Goal: Find specific page/section: Find specific page/section

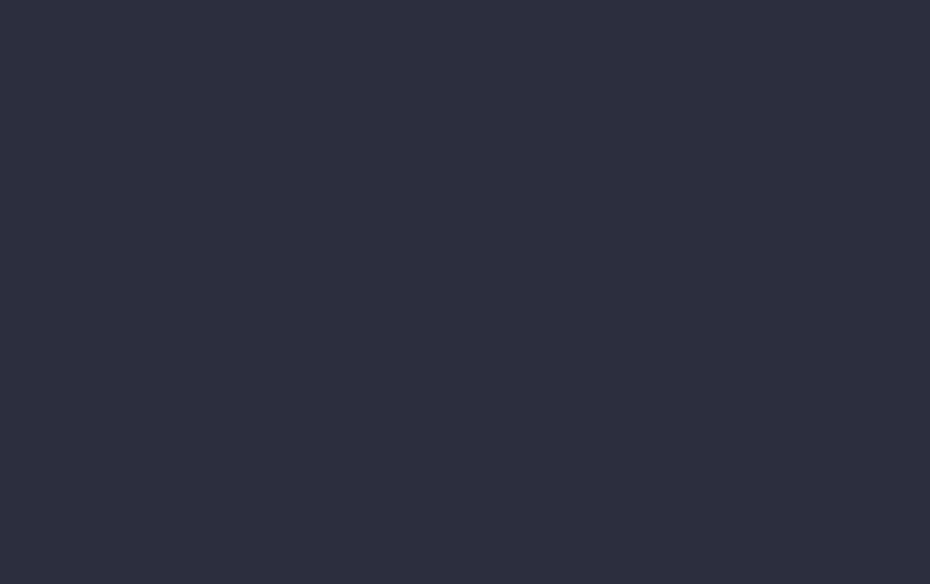
select select "finances"
select select "job"
select select "billing"
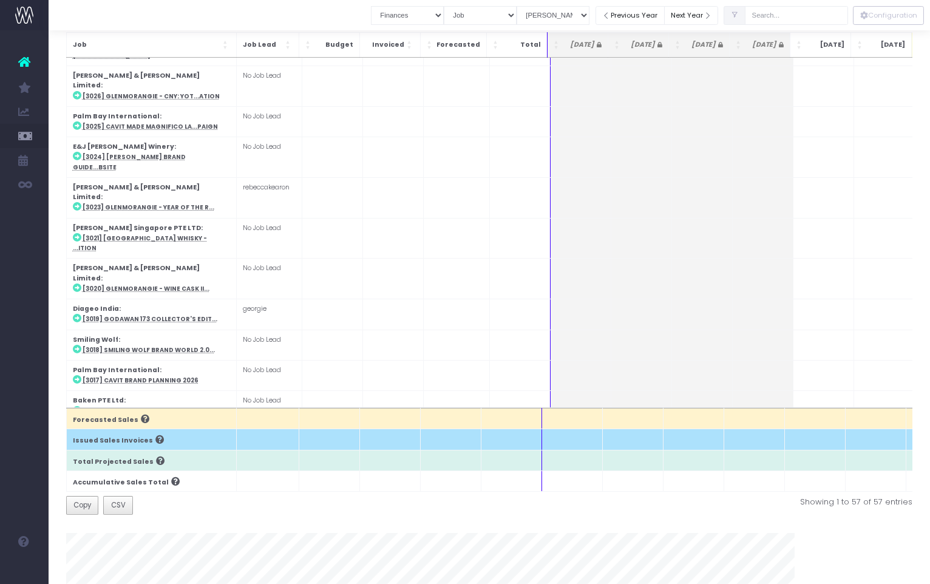
scroll to position [1396, 0]
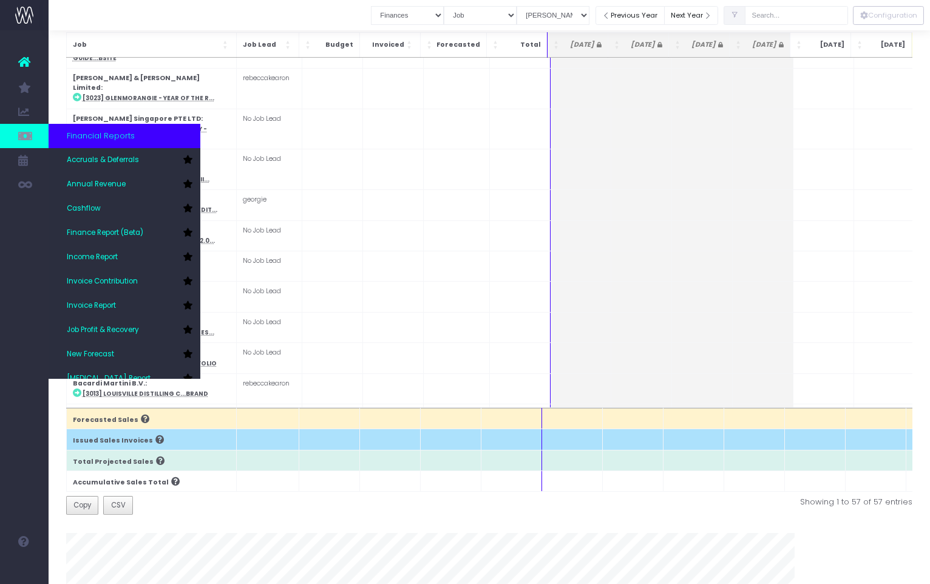
click at [22, 132] on icon at bounding box center [24, 135] width 12 height 13
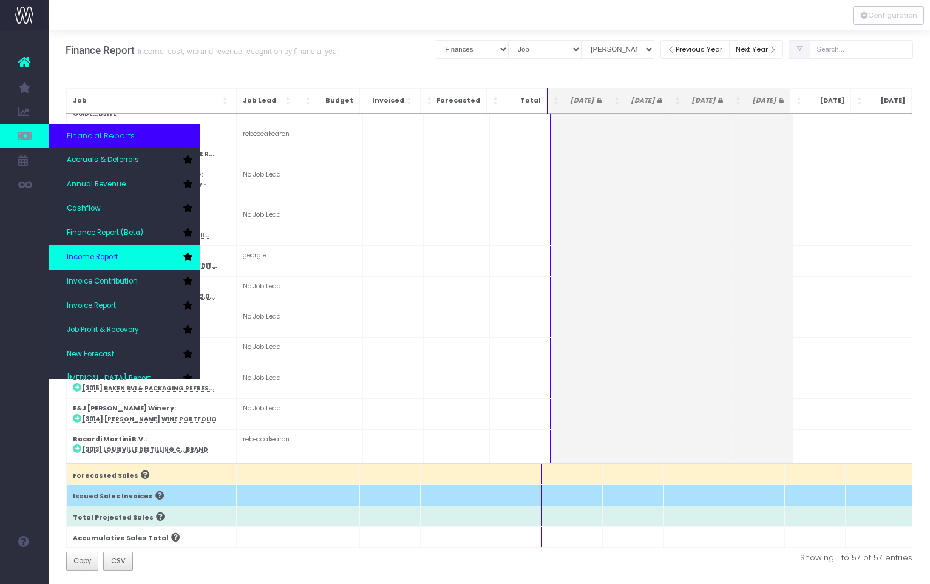
click at [95, 256] on span "Income Report" at bounding box center [92, 257] width 51 height 11
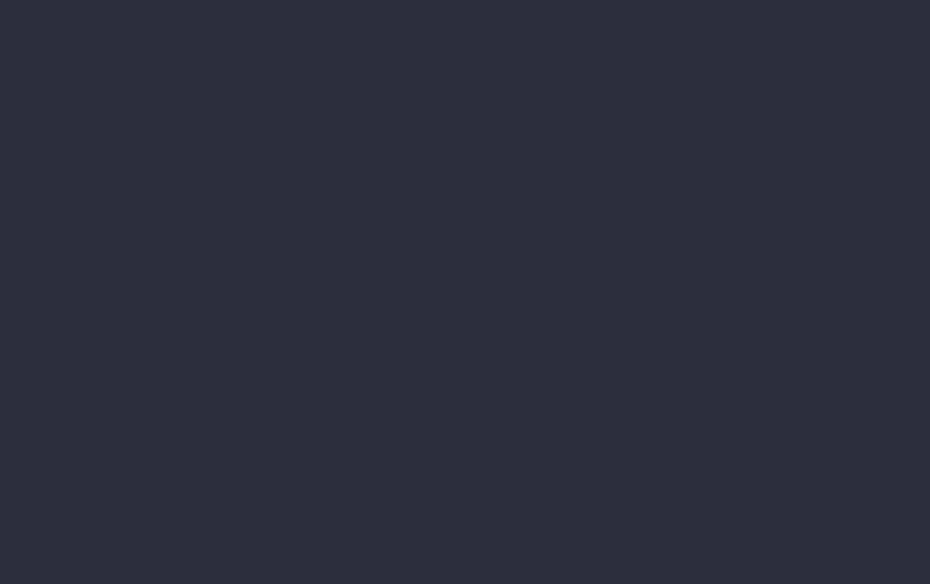
select select "job"
select select "billing"
